Goal: Find specific page/section: Find specific page/section

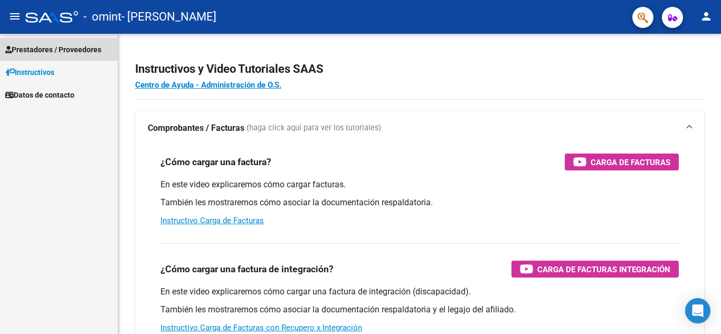
click at [44, 46] on span "Prestadores / Proveedores" at bounding box center [53, 50] width 96 height 12
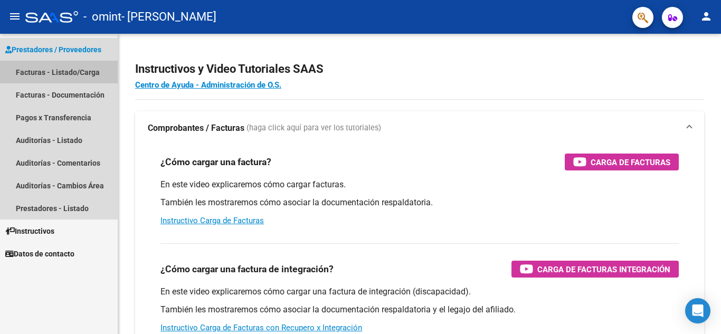
click at [37, 68] on link "Facturas - Listado/Carga" at bounding box center [59, 72] width 118 height 23
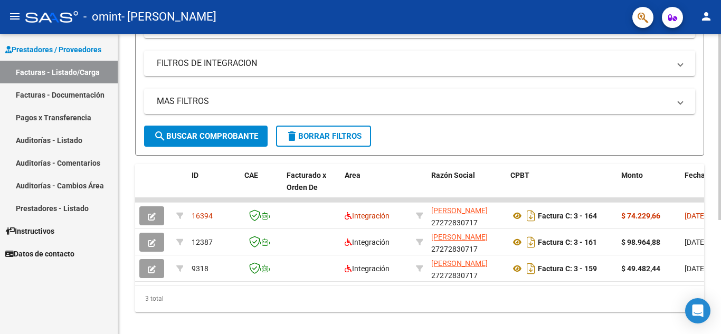
scroll to position [166, 0]
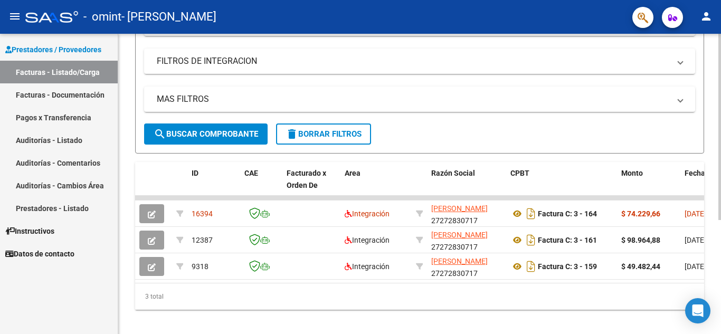
click at [721, 175] on div at bounding box center [719, 235] width 3 height 186
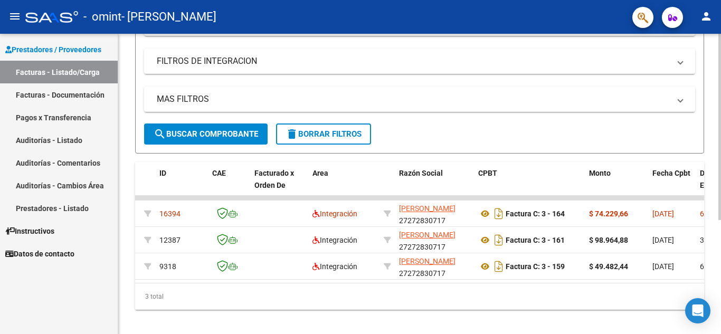
scroll to position [0, 0]
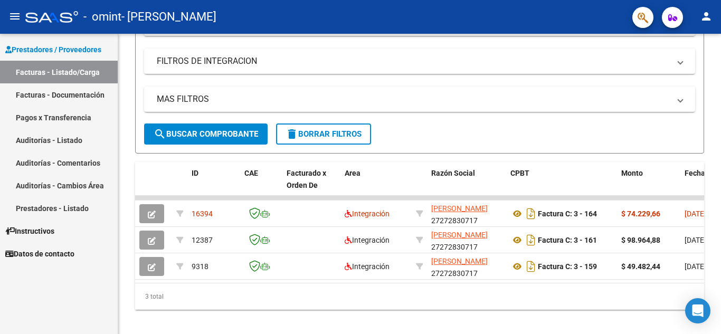
click at [51, 251] on span "Datos de contacto" at bounding box center [39, 254] width 69 height 12
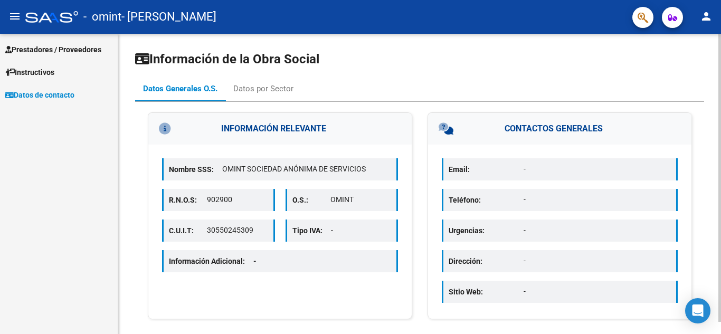
click at [472, 171] on p "Email:" at bounding box center [486, 170] width 75 height 12
click at [17, 16] on mat-icon "menu" at bounding box center [14, 16] width 13 height 13
